Goal: Task Accomplishment & Management: Manage account settings

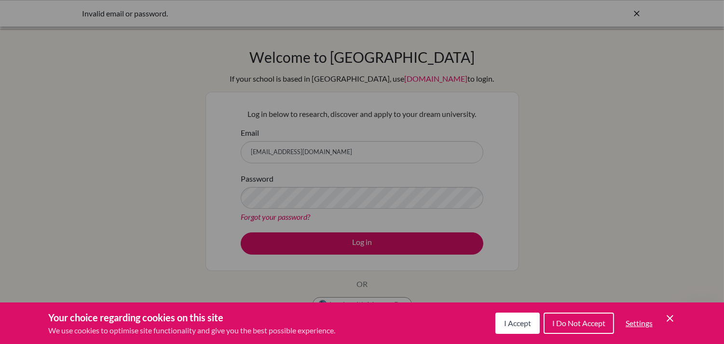
click at [507, 327] on span "I Accept" at bounding box center [517, 322] width 27 height 9
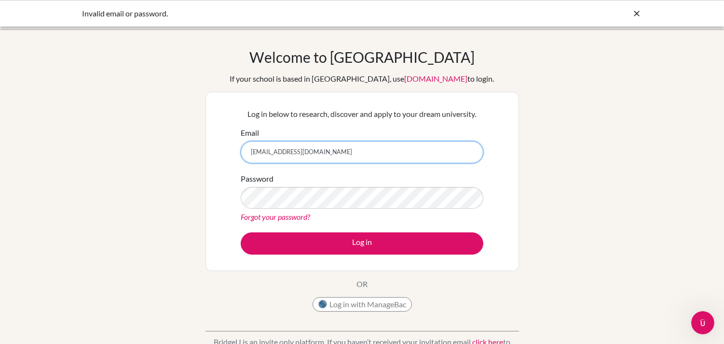
click at [379, 144] on input "[EMAIL_ADDRESS][DOMAIN_NAME]" at bounding box center [362, 152] width 243 height 22
type input "0"
type input "[EMAIL_ADDRESS][DOMAIN_NAME]"
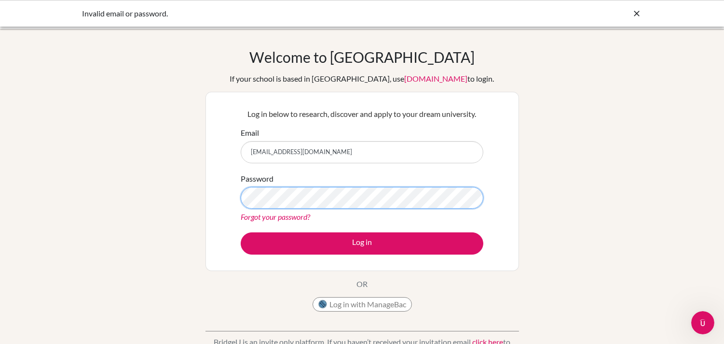
click at [241, 232] on button "Log in" at bounding box center [362, 243] width 243 height 22
